Goal: Task Accomplishment & Management: Manage account settings

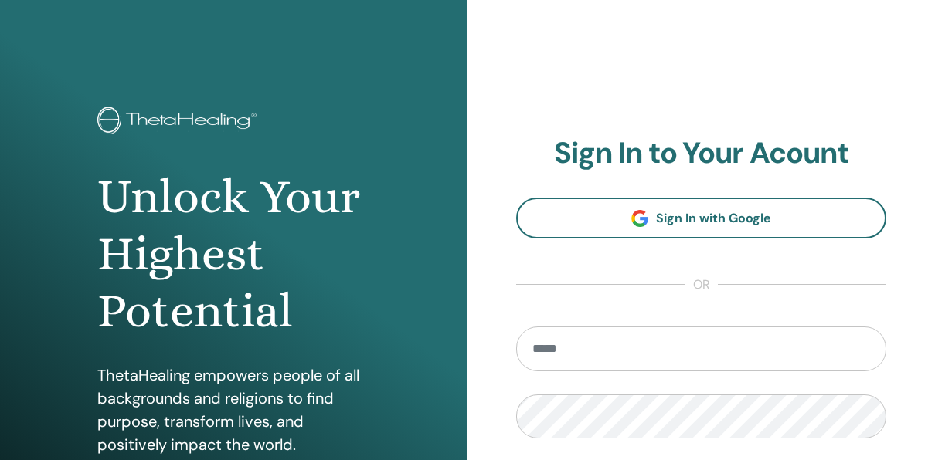
type input "**********"
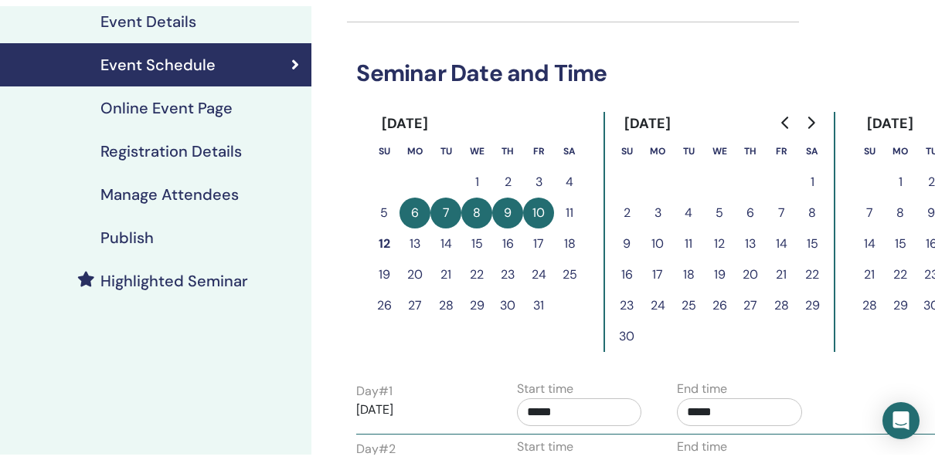
scroll to position [45, 0]
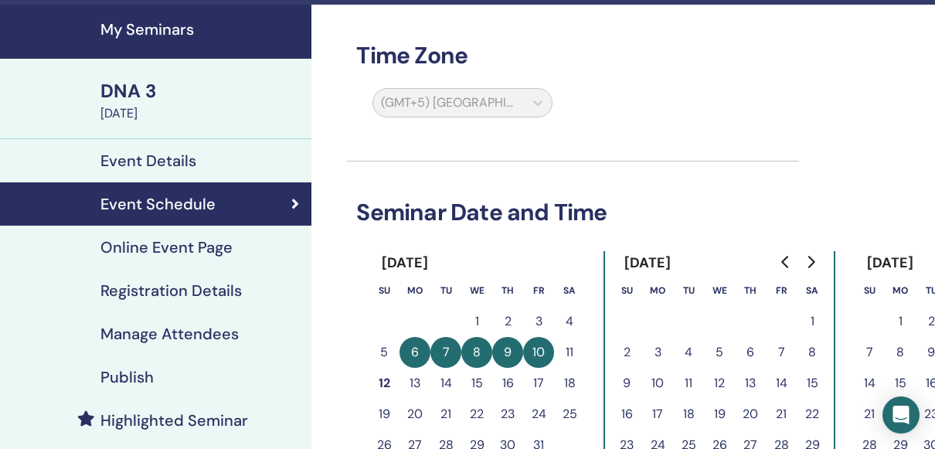
click at [159, 165] on h4 "Event Details" at bounding box center [148, 160] width 96 height 19
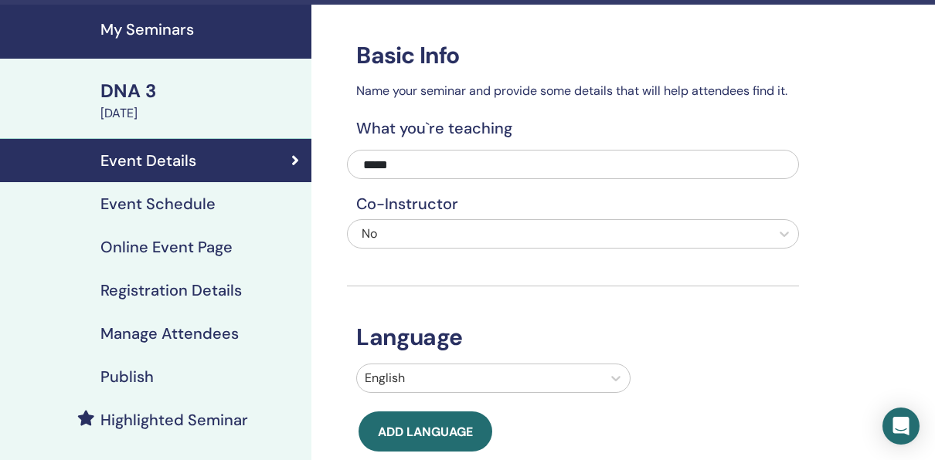
click at [143, 351] on link "Manage Attendees" at bounding box center [155, 333] width 311 height 43
